Goal: Task Accomplishment & Management: Use online tool/utility

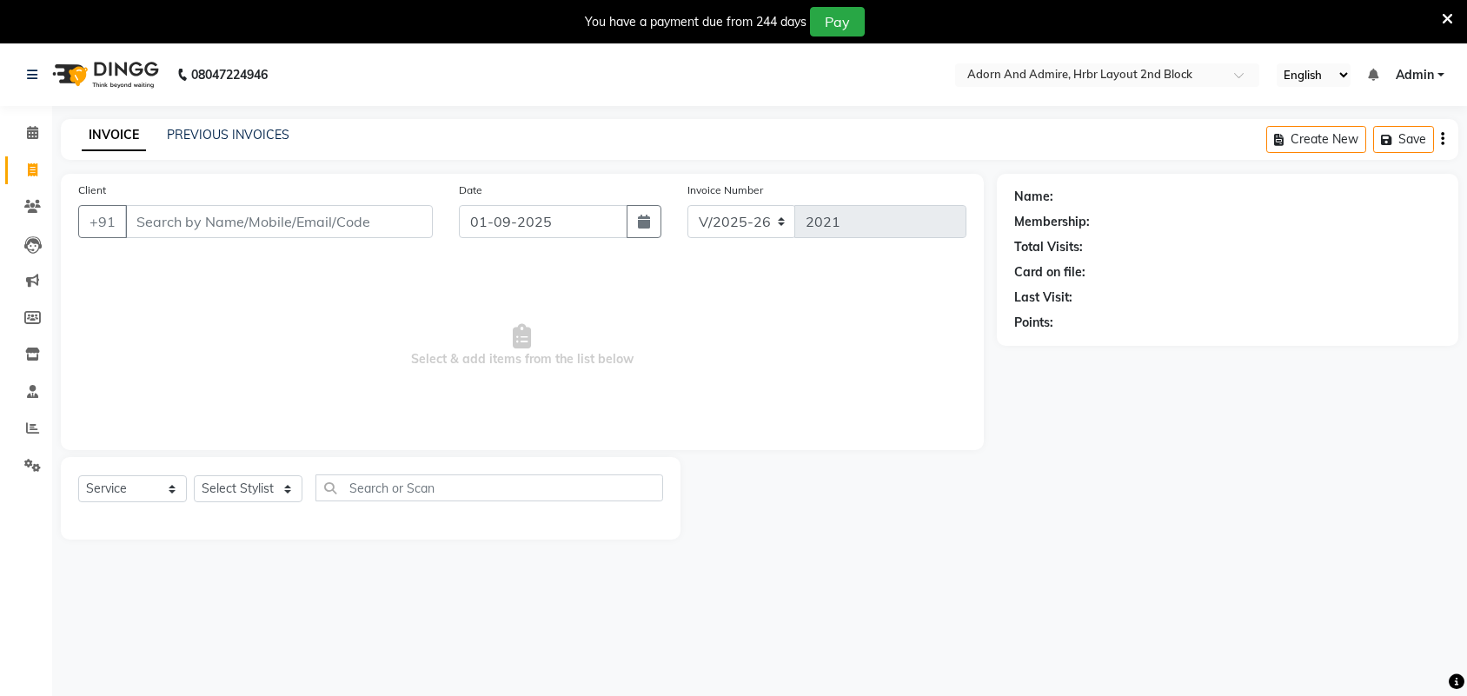
select select "7203"
select select "service"
click at [1444, 18] on icon at bounding box center [1446, 19] width 11 height 16
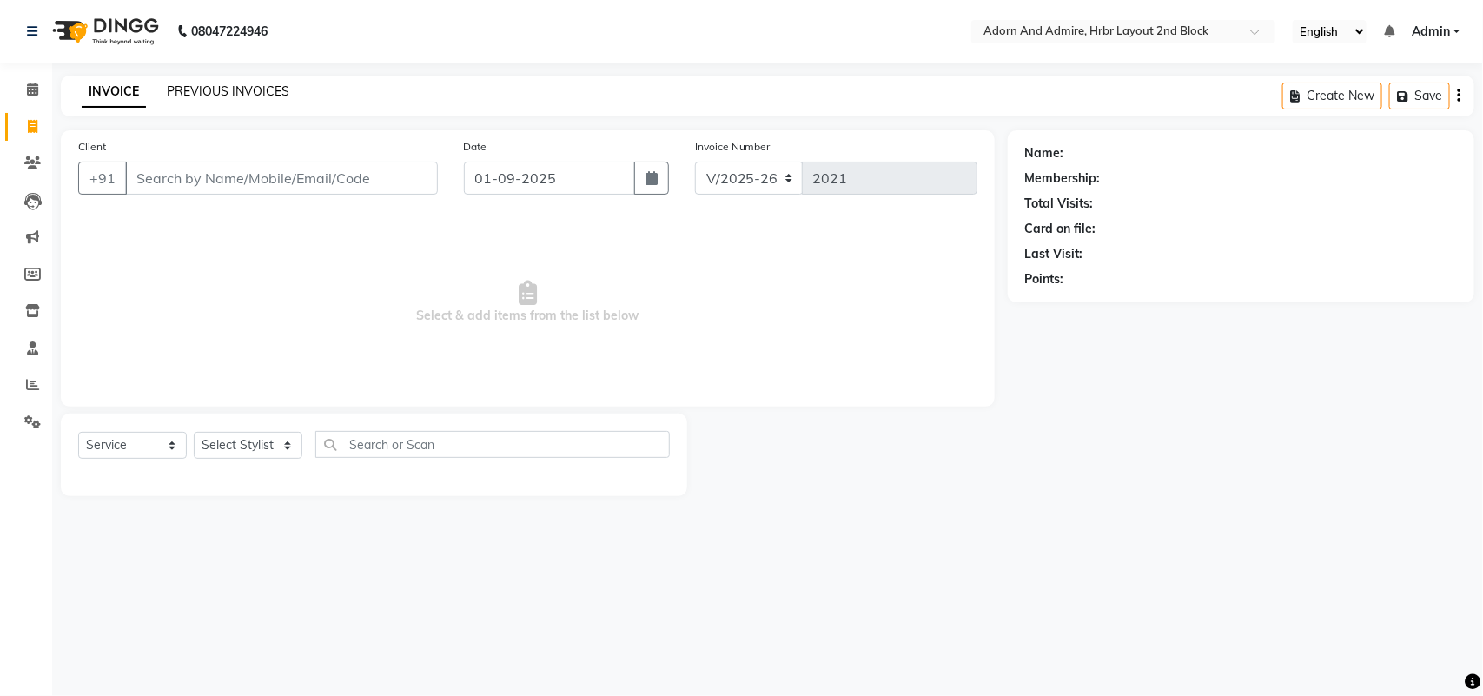
click at [257, 91] on link "PREVIOUS INVOICES" at bounding box center [228, 91] width 123 height 16
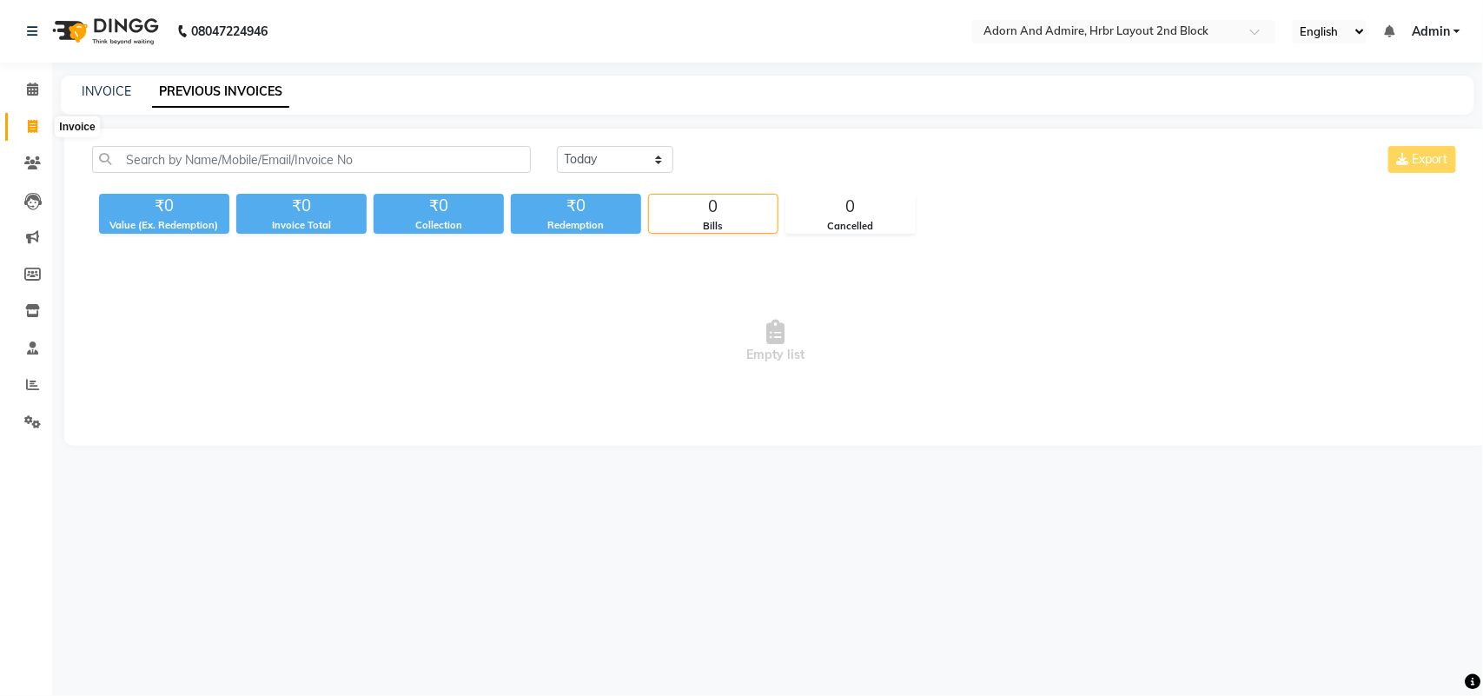
click at [26, 126] on span at bounding box center [32, 127] width 30 height 20
select select "service"
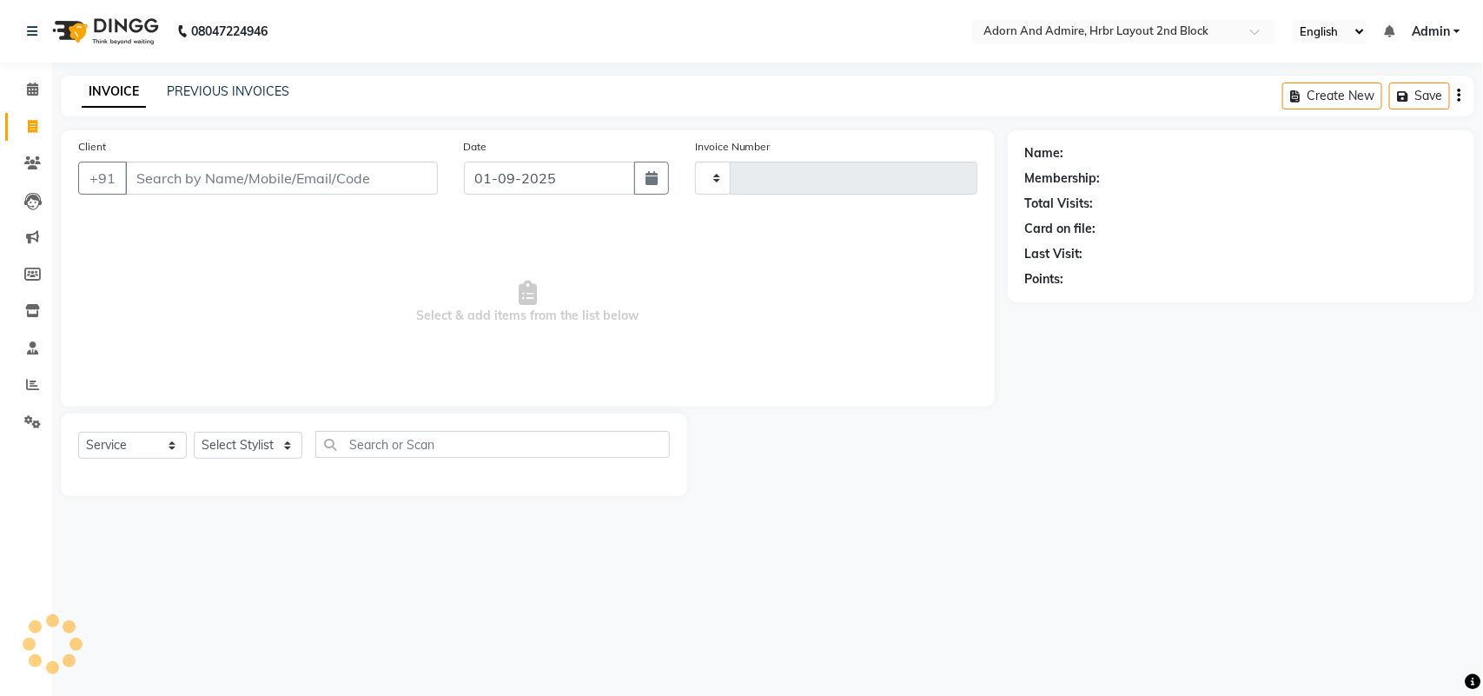
type input "2021"
select select "7203"
